Goal: Find specific page/section: Find specific page/section

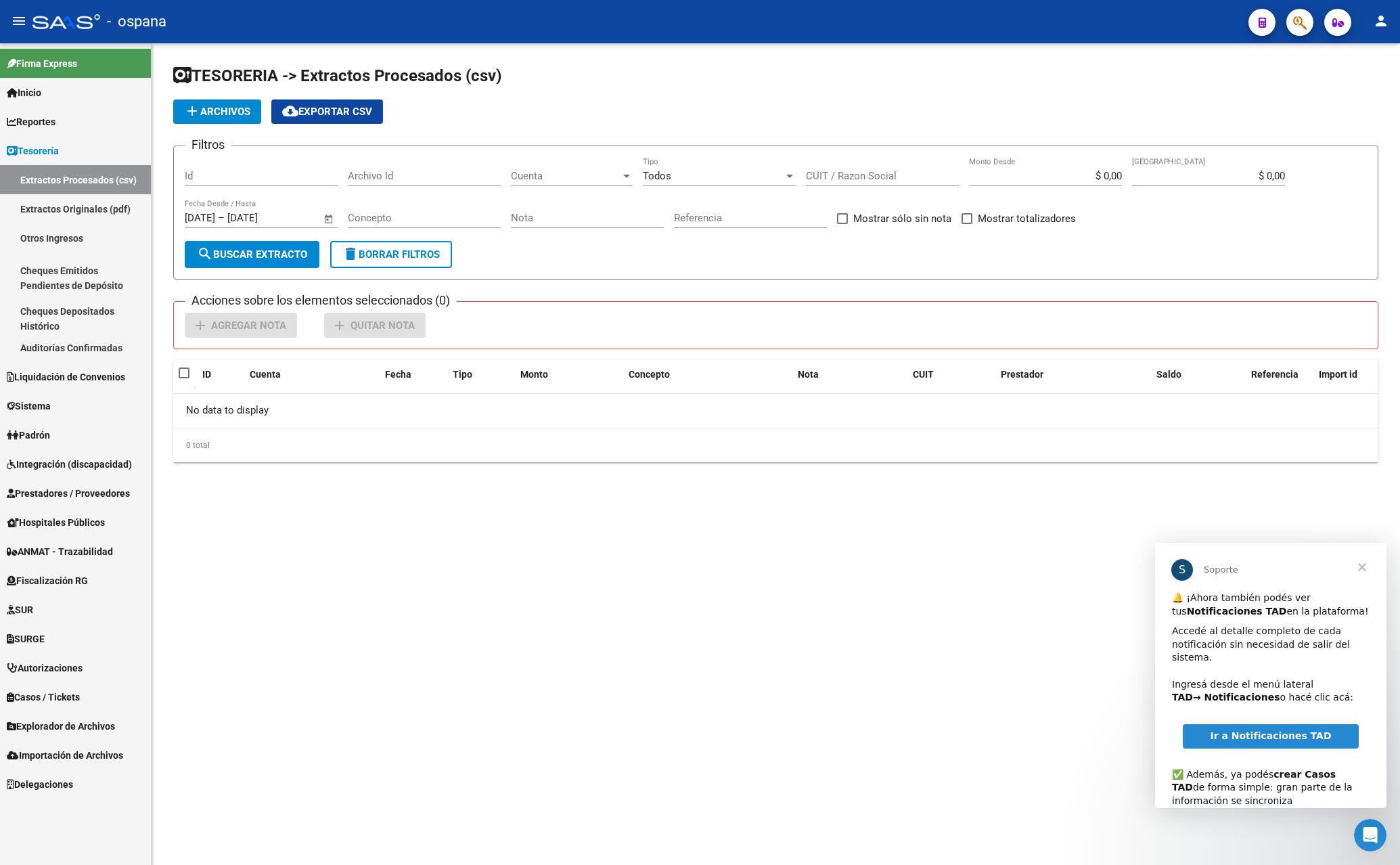
click at [1364, 564] on span "Cerrar" at bounding box center [1362, 566] width 49 height 49
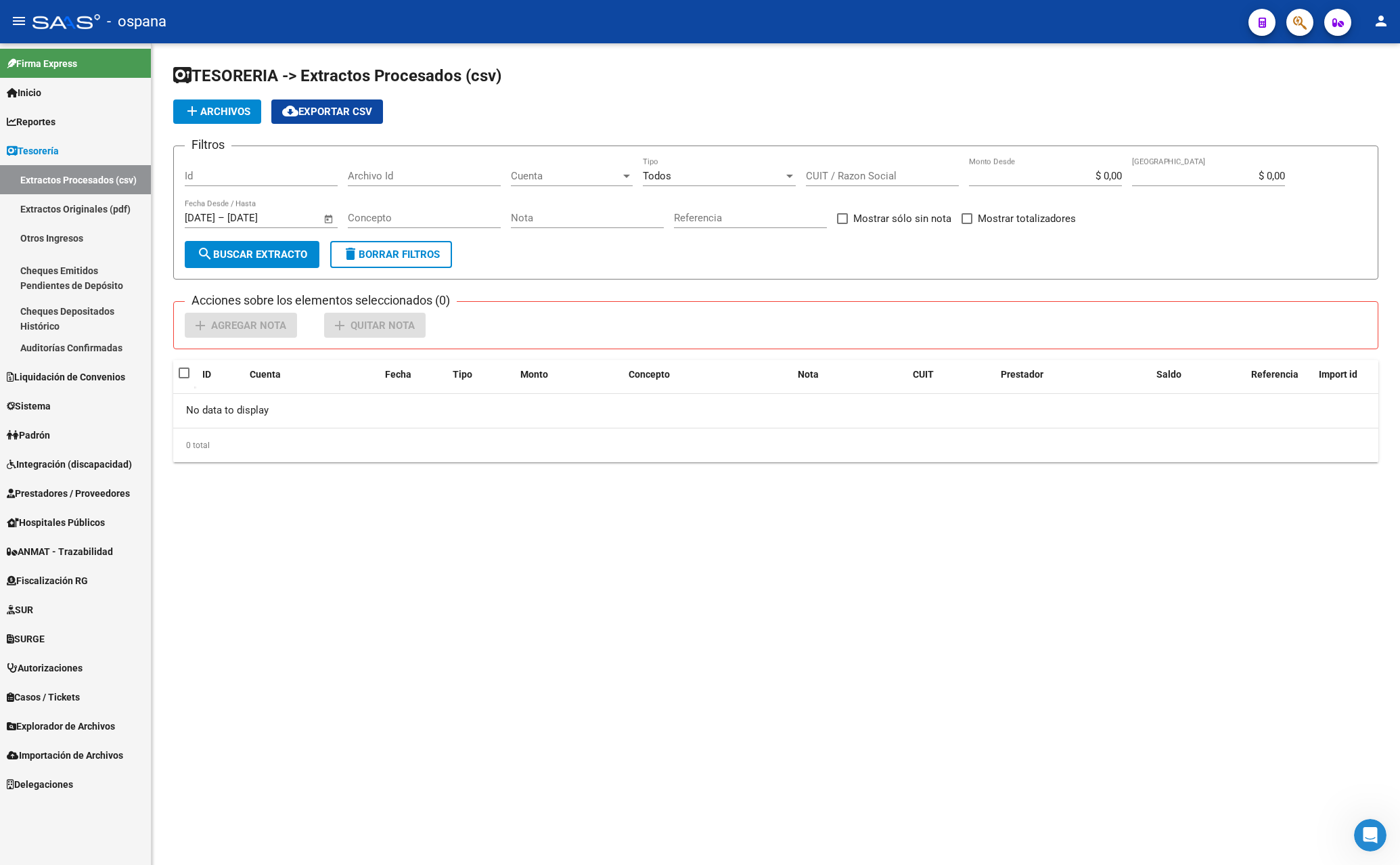
click at [31, 119] on span "Reportes" at bounding box center [31, 122] width 49 height 15
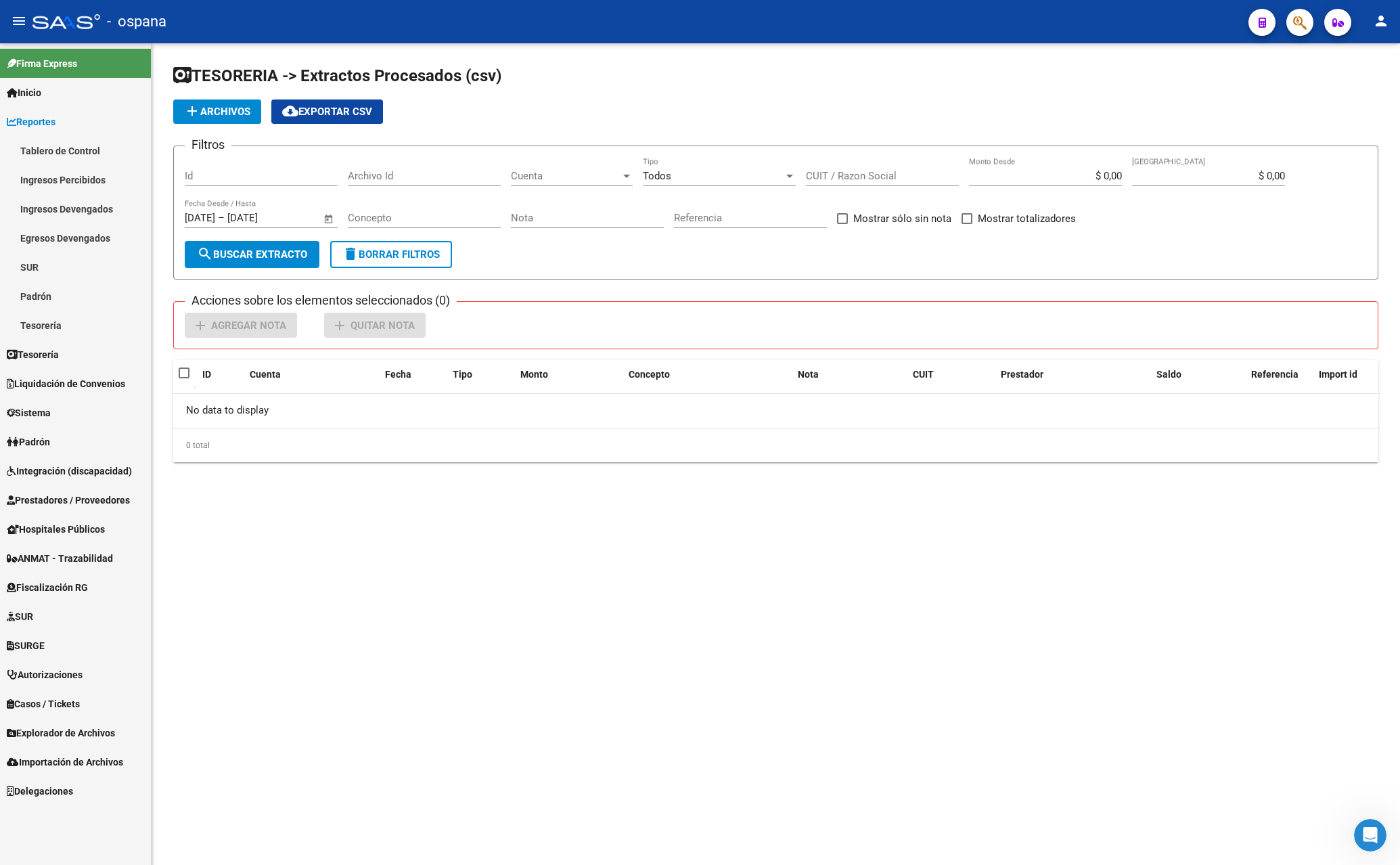
click at [89, 180] on link "Ingresos Percibidos" at bounding box center [75, 180] width 151 height 29
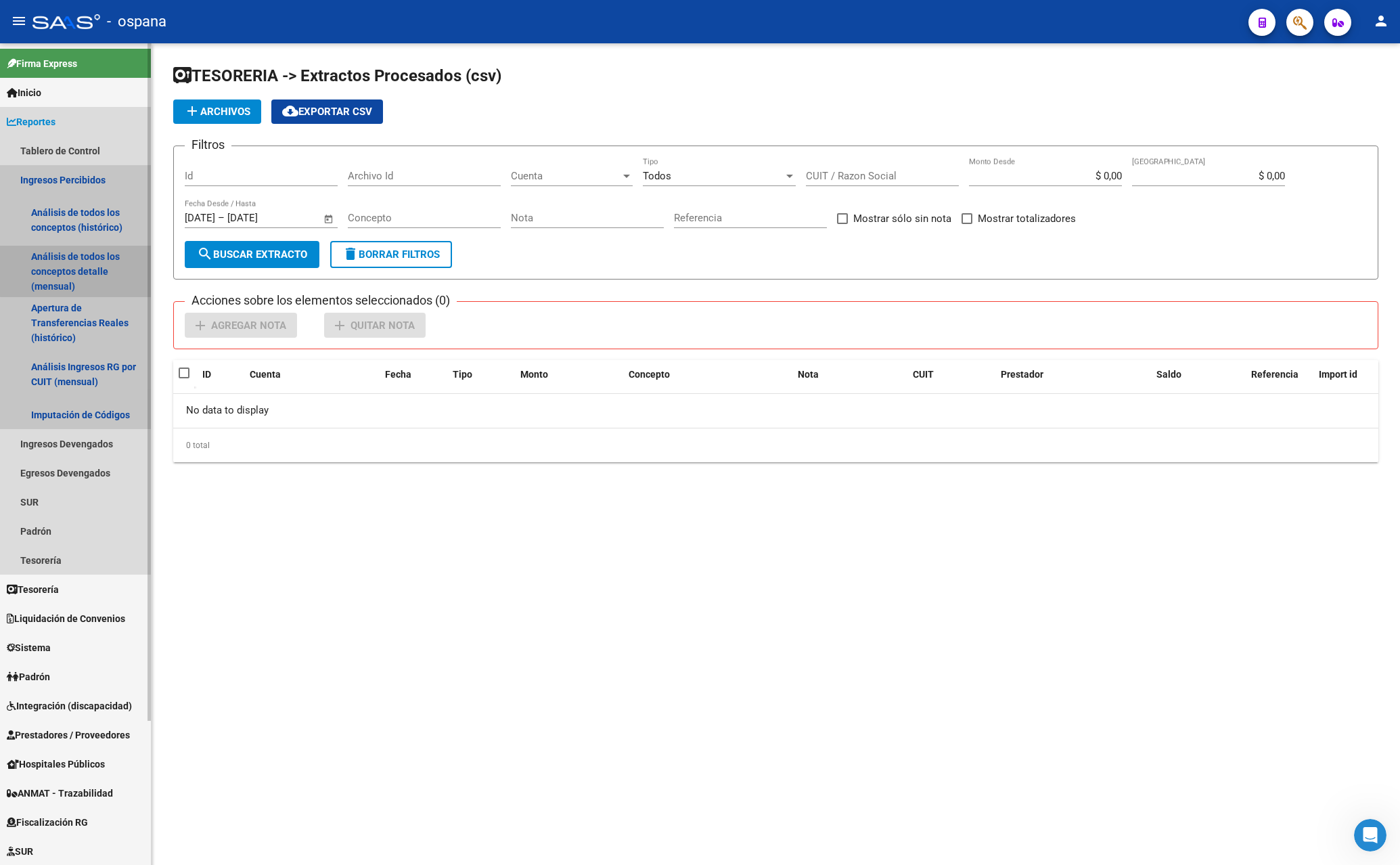
click at [101, 264] on link "Análisis de todos los conceptos detalle (mensual)" at bounding box center [75, 271] width 151 height 52
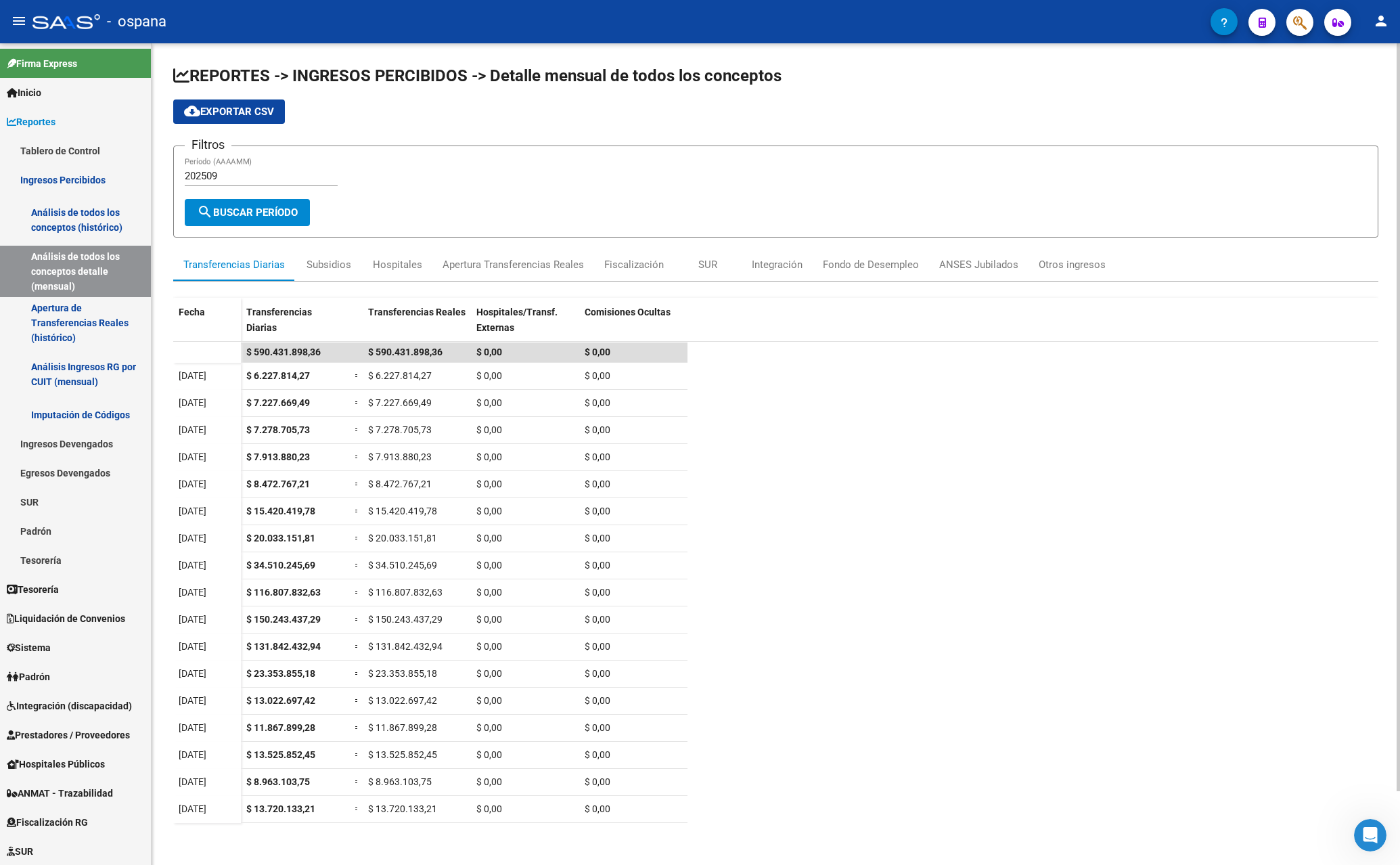
click at [229, 167] on div "202509 Período (AAAAMM)" at bounding box center [261, 172] width 153 height 29
click at [232, 175] on input "202509" at bounding box center [261, 175] width 153 height 12
click at [238, 167] on div "202508 Período (AAAAMM)" at bounding box center [261, 172] width 153 height 29
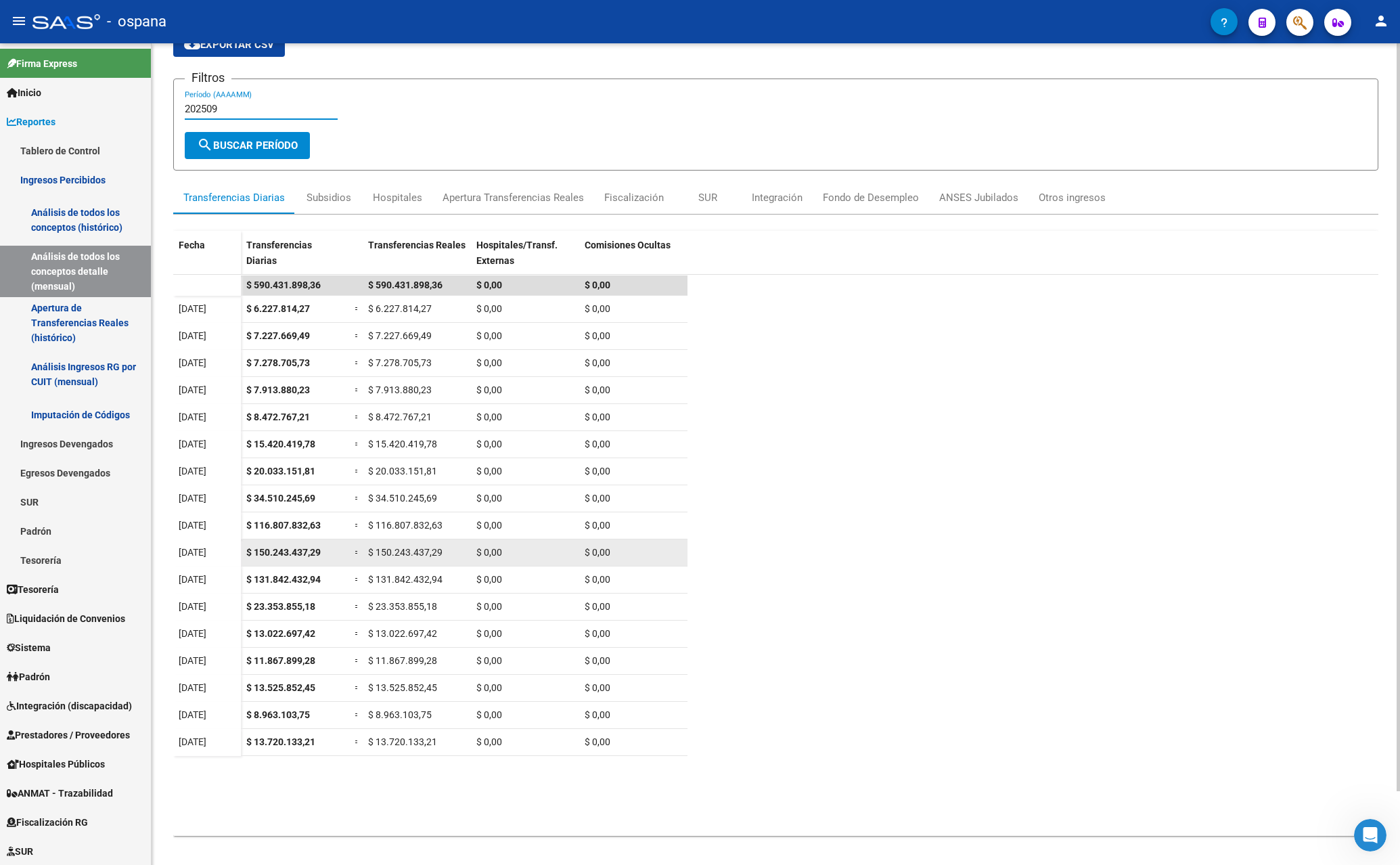
scroll to position [68, 0]
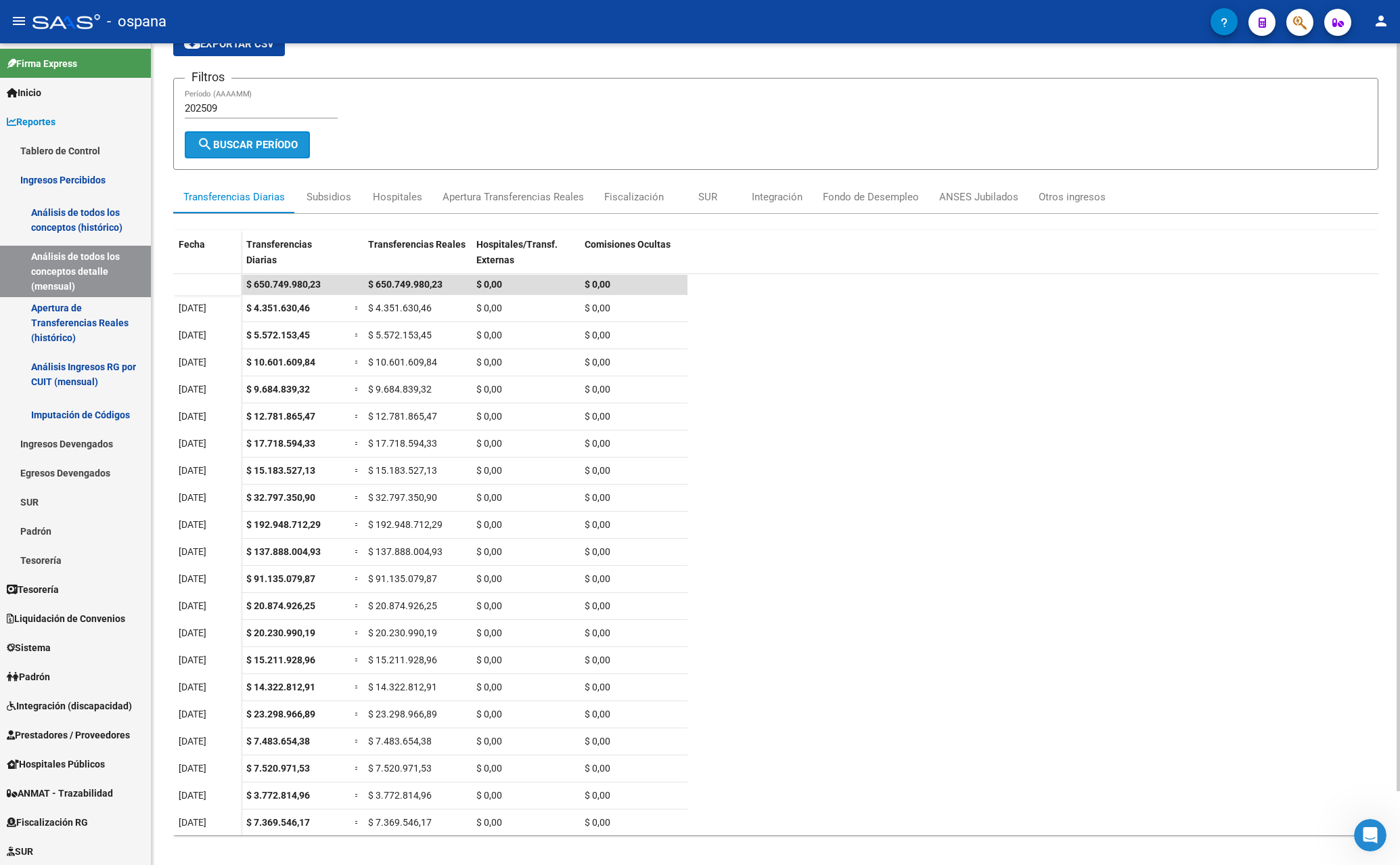
click at [247, 143] on span "search Buscar Período" at bounding box center [247, 145] width 101 height 12
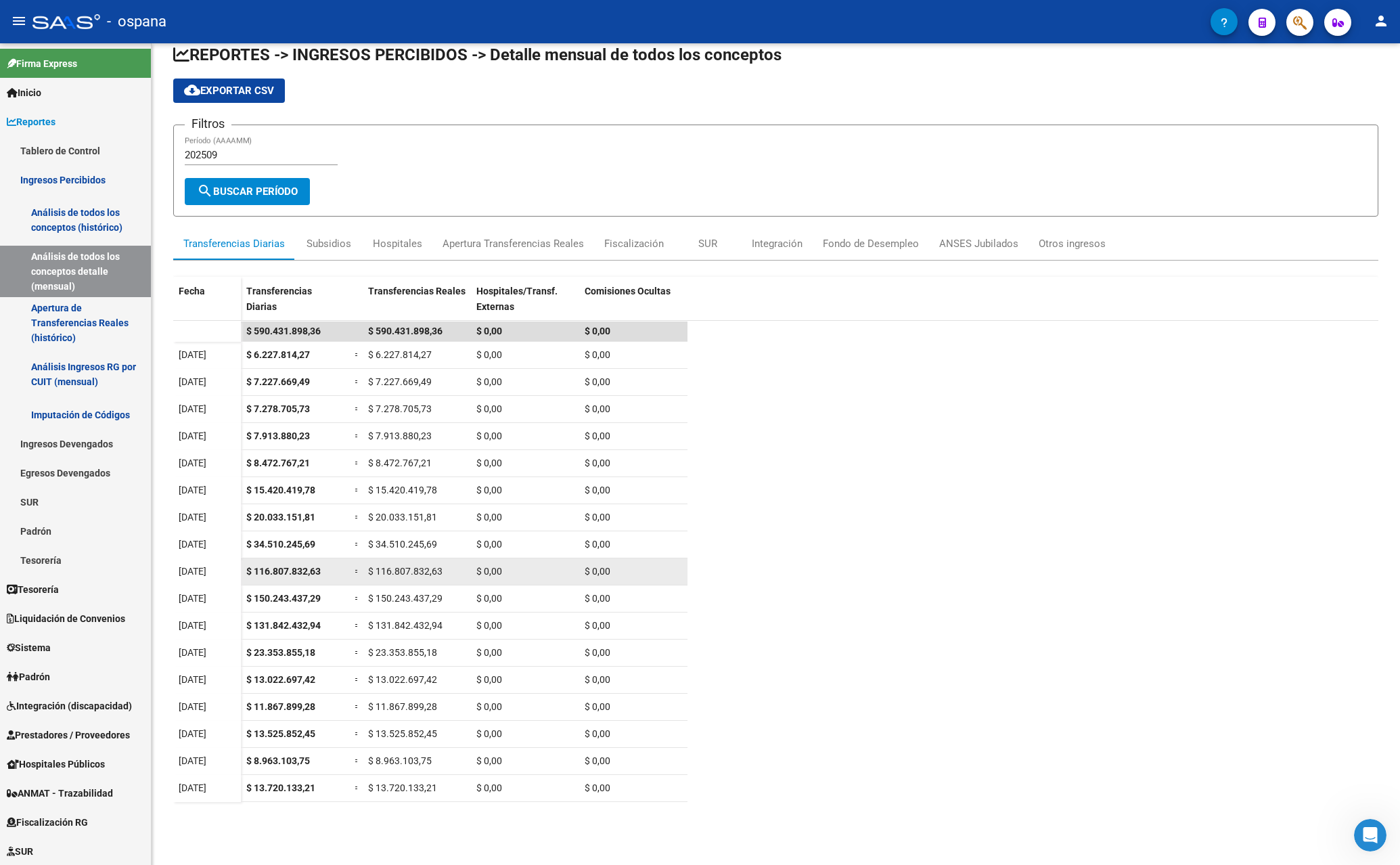
scroll to position [0, 0]
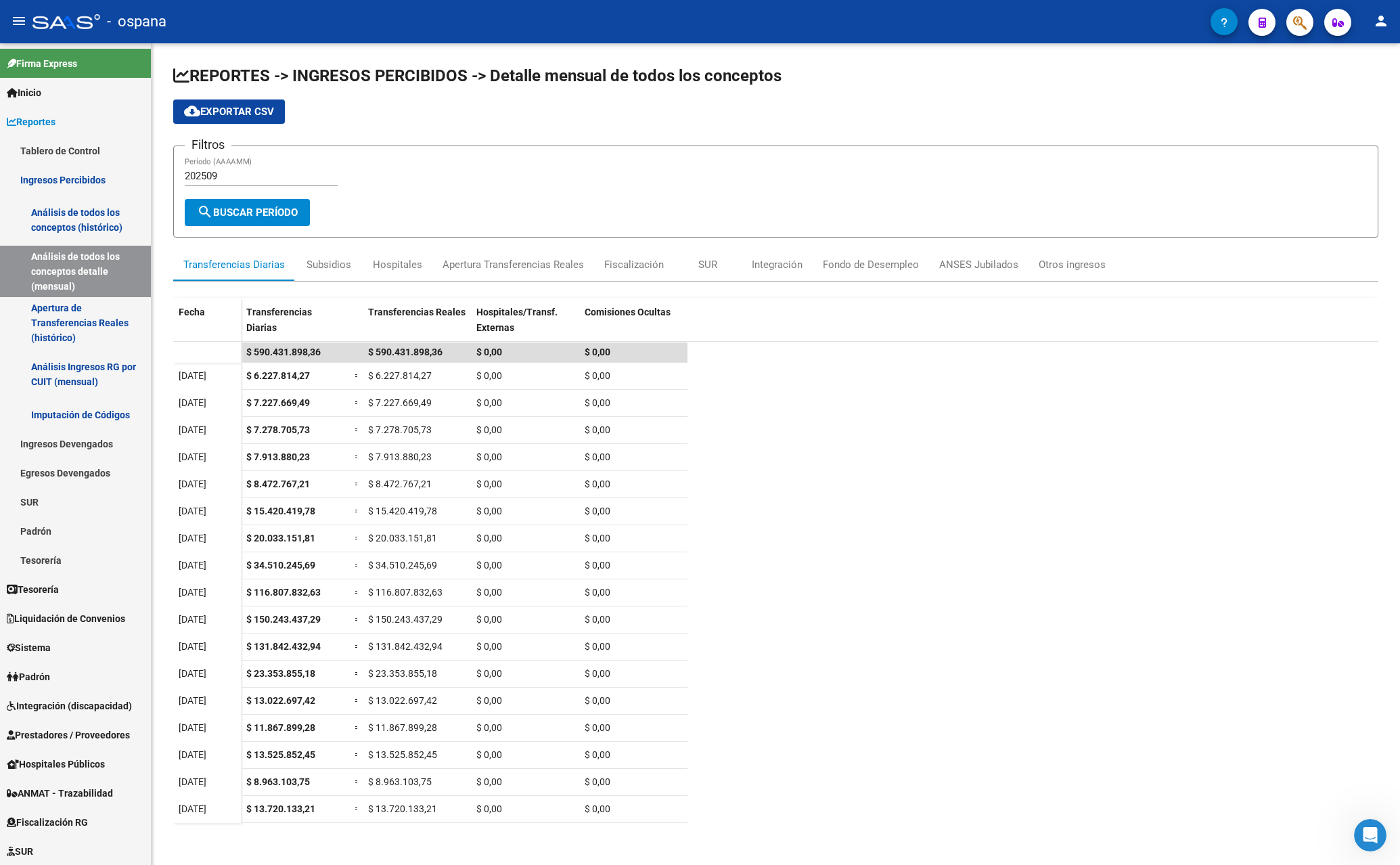
click at [226, 176] on input "202509" at bounding box center [261, 175] width 153 height 12
type input "202509"
